Goal: Check status: Check status

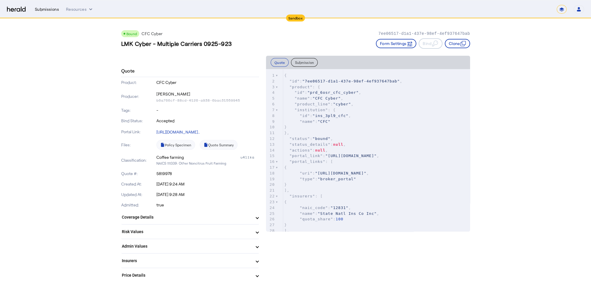
click at [49, 10] on div "Submissions" at bounding box center [47, 9] width 24 height 6
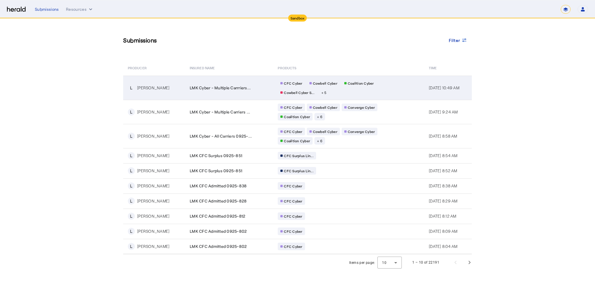
click at [148, 87] on div "[PERSON_NAME]" at bounding box center [153, 88] width 32 height 6
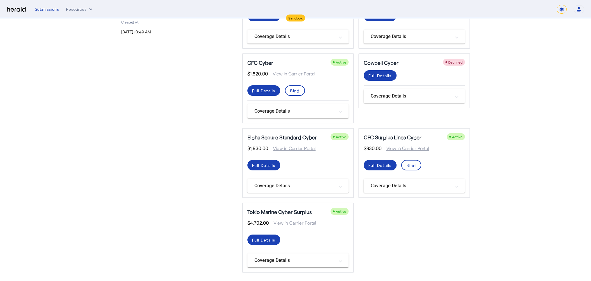
scroll to position [123, 0]
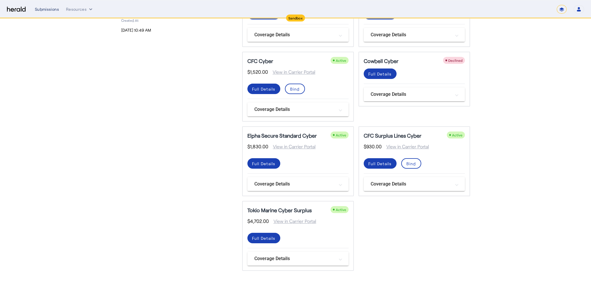
click at [55, 8] on div "Submissions" at bounding box center [47, 9] width 24 height 6
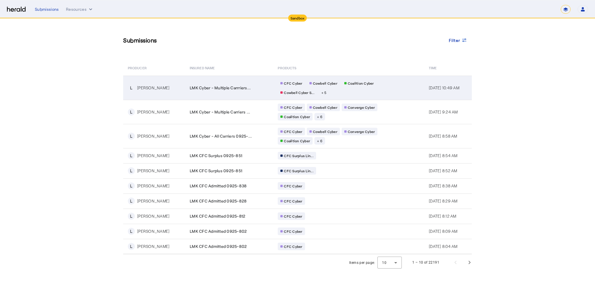
click at [207, 85] on span "LMK Cyber - Multiple Carrriers..." at bounding box center [220, 88] width 61 height 6
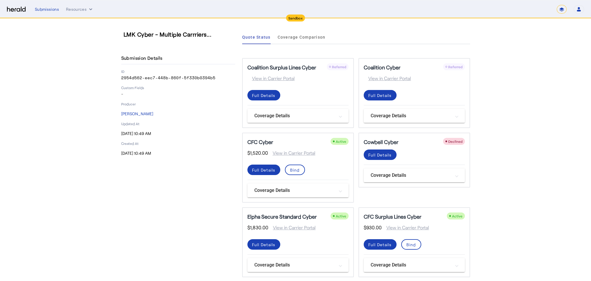
drag, startPoint x: 778, startPoint y: 6, endPoint x: 420, endPoint y: 16, distance: 358.4
click at [432, 21] on div "LMK Cyber - Multiple Carrriers... Submission Details ID 2954d562-eec7-448b-860f…" at bounding box center [296, 229] width 372 height 420
